Goal: Information Seeking & Learning: Understand process/instructions

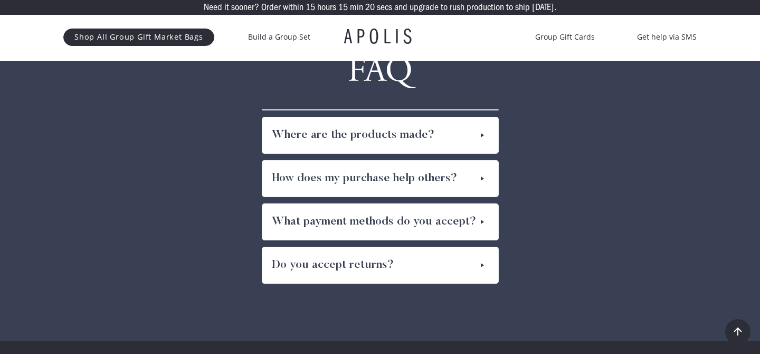
scroll to position [5834, 0]
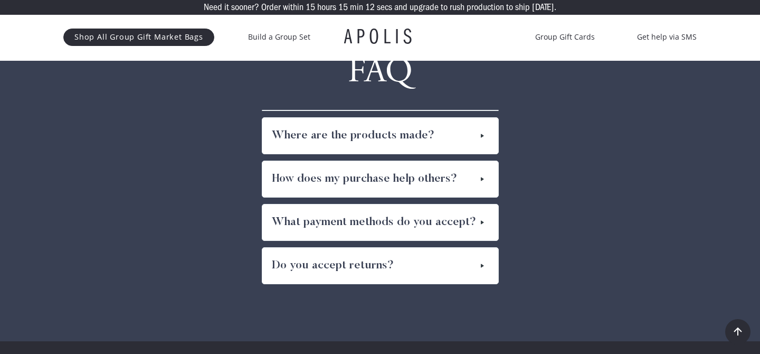
click at [409, 118] on div "Where are the products made?" at bounding box center [380, 136] width 236 height 36
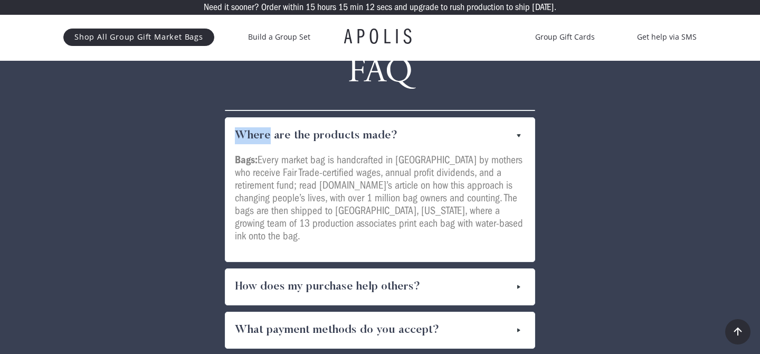
click at [409, 118] on div "Where are the products made?" at bounding box center [379, 136] width 309 height 36
click at [439, 269] on div "How does my purchase help others?" at bounding box center [379, 287] width 309 height 36
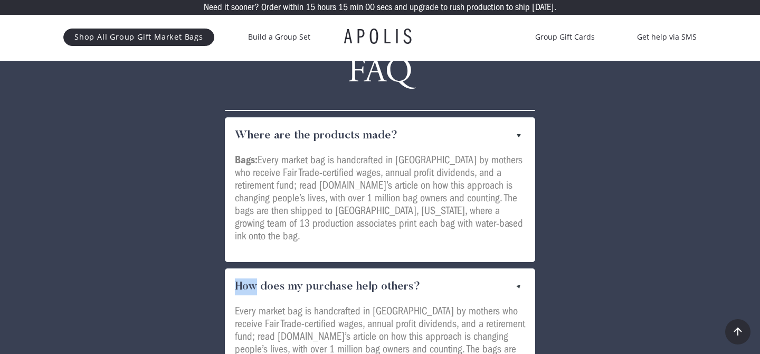
click at [439, 269] on div "How does my purchase help others?" at bounding box center [379, 287] width 309 height 36
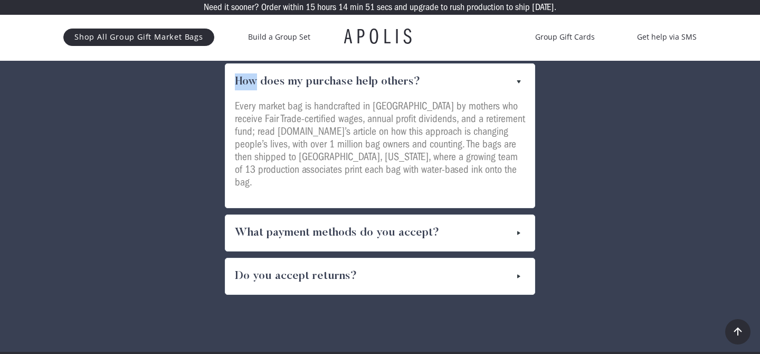
scroll to position [6041, 0]
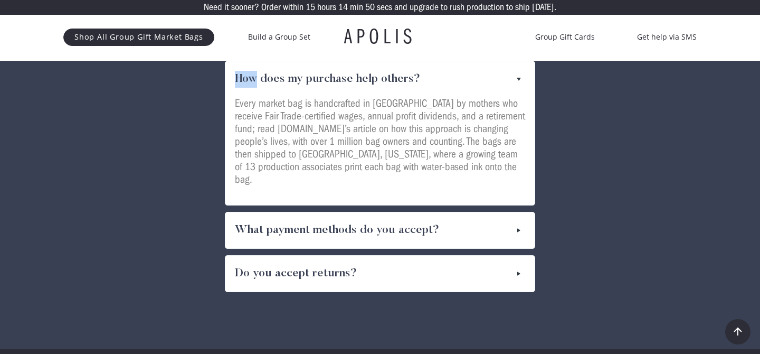
click at [411, 222] on h4 "What payment methods do you accept?" at bounding box center [337, 230] width 204 height 17
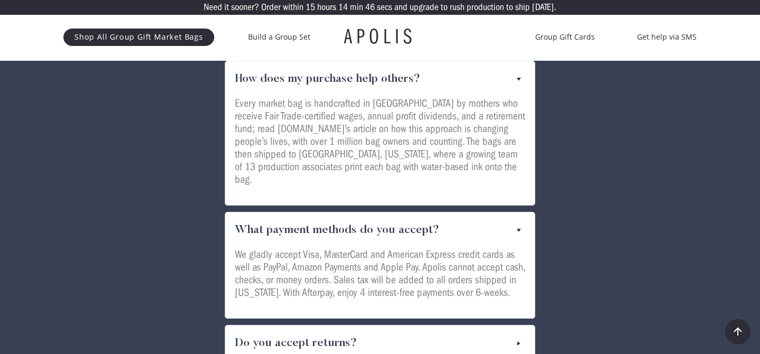
click at [380, 325] on div "Do you accept returns?" at bounding box center [379, 343] width 309 height 36
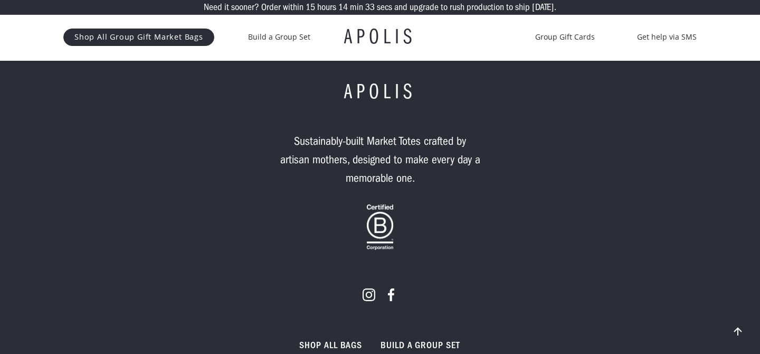
scroll to position [6794, 0]
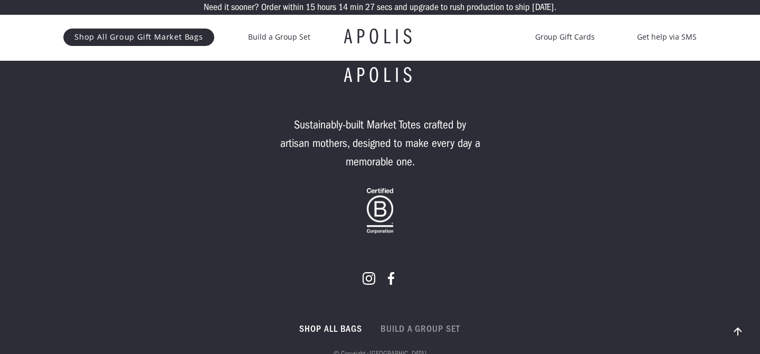
click at [411, 323] on link "Build a GROUP set" at bounding box center [420, 329] width 79 height 13
